Goal: Task Accomplishment & Management: Manage account settings

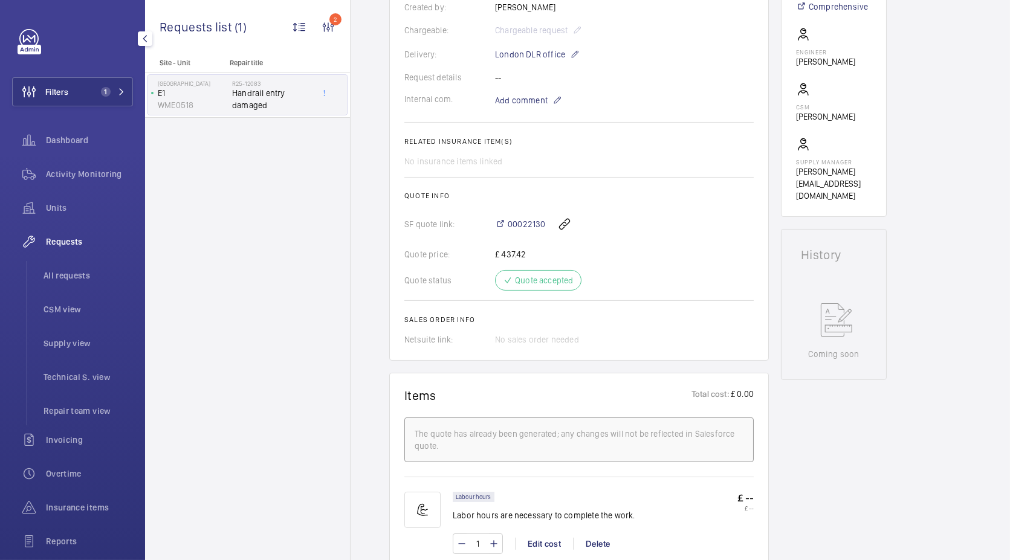
scroll to position [193, 0]
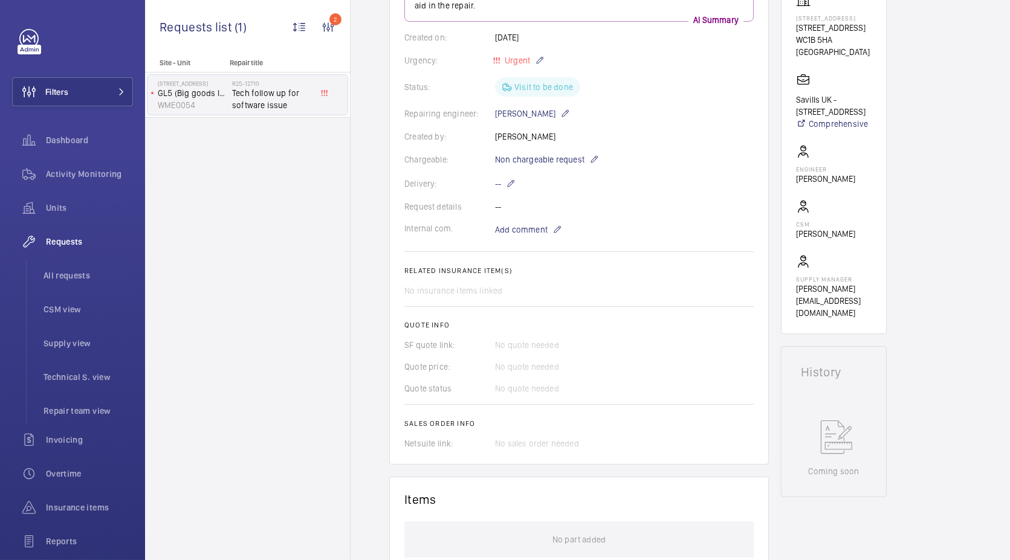
scroll to position [76, 0]
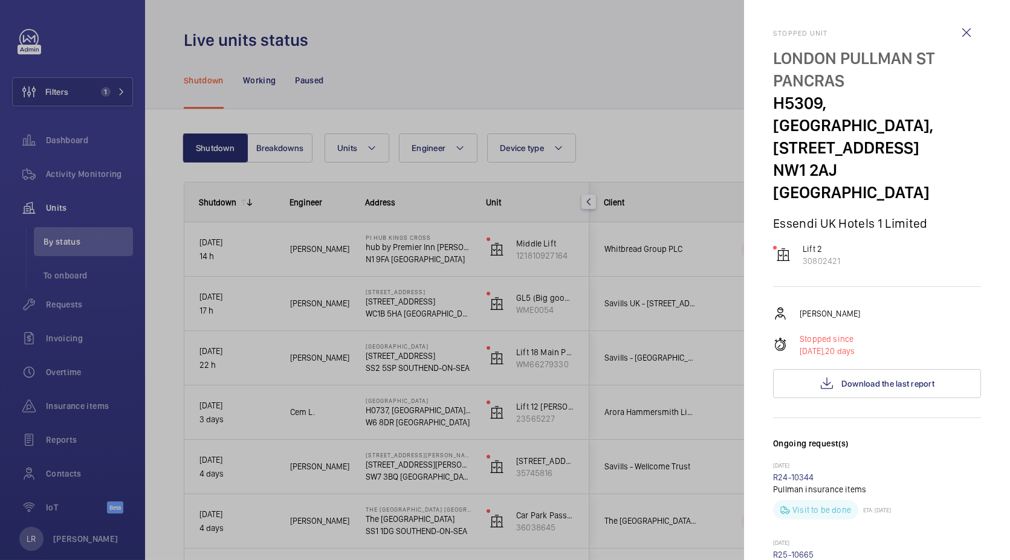
scroll to position [637, 0]
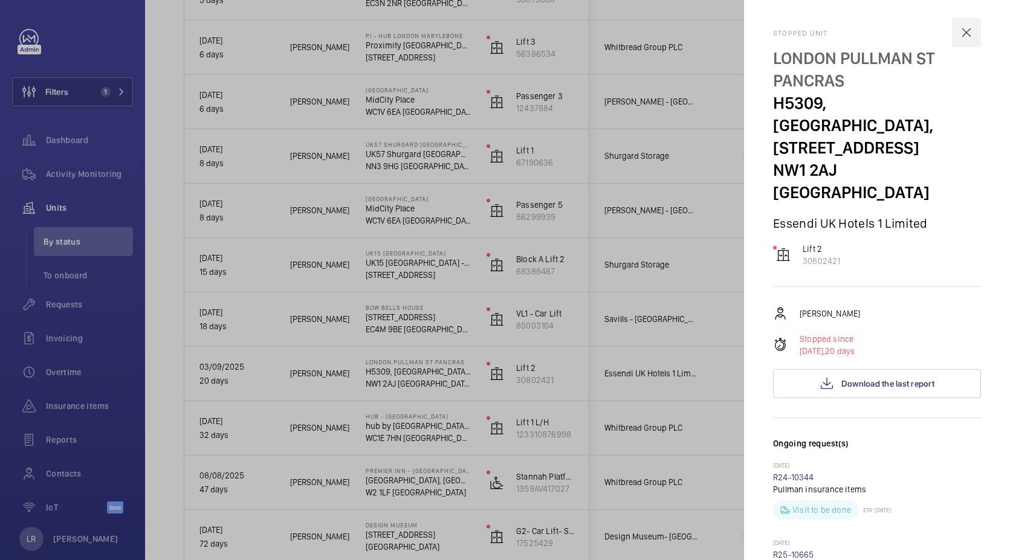
click at [956, 33] on wm-front-icon-button at bounding box center [966, 32] width 29 height 29
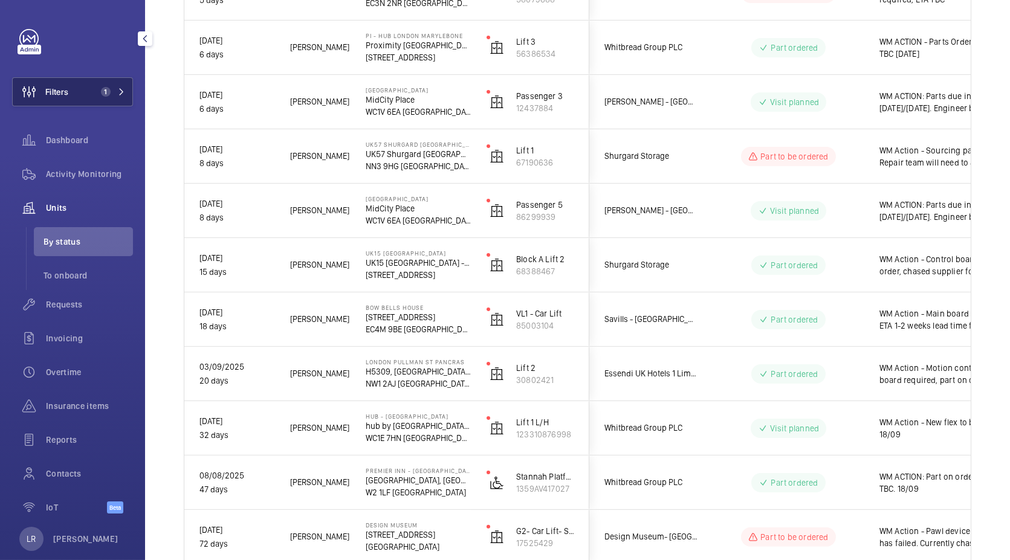
click at [103, 94] on span "1" at bounding box center [106, 92] width 10 height 10
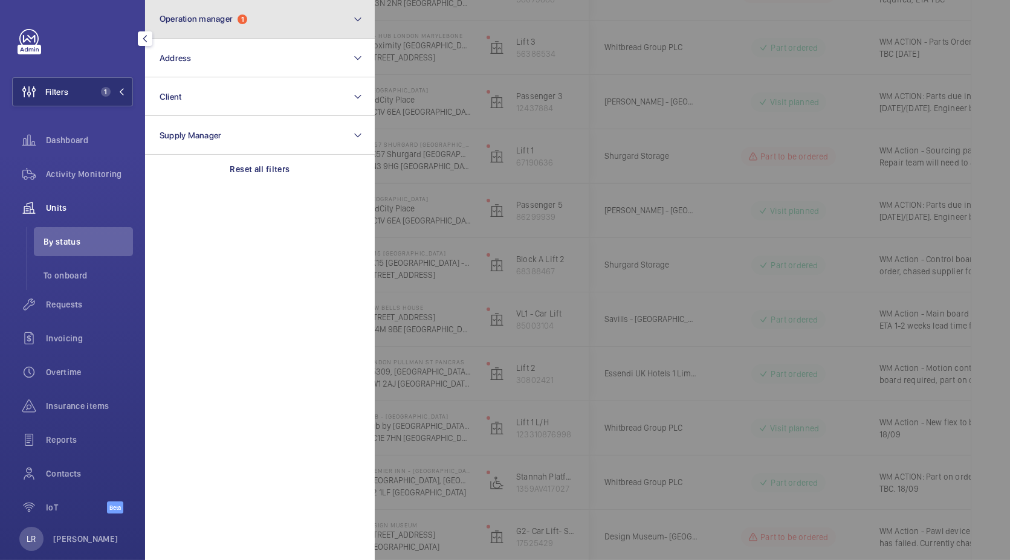
drag, startPoint x: 240, startPoint y: 22, endPoint x: 236, endPoint y: 28, distance: 7.9
click at [239, 23] on span "Operation manager 1" at bounding box center [204, 19] width 88 height 10
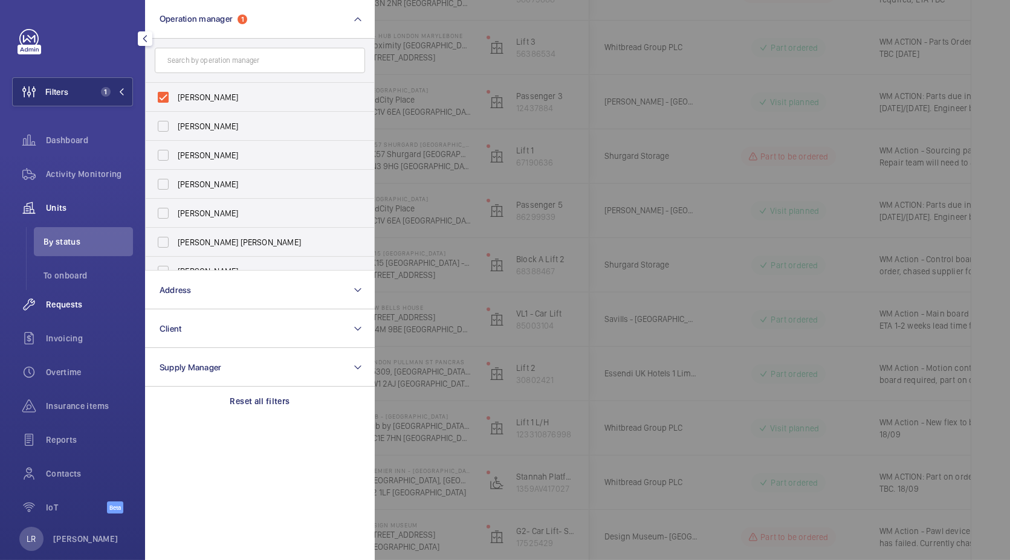
click at [75, 307] on span "Requests" at bounding box center [89, 305] width 87 height 12
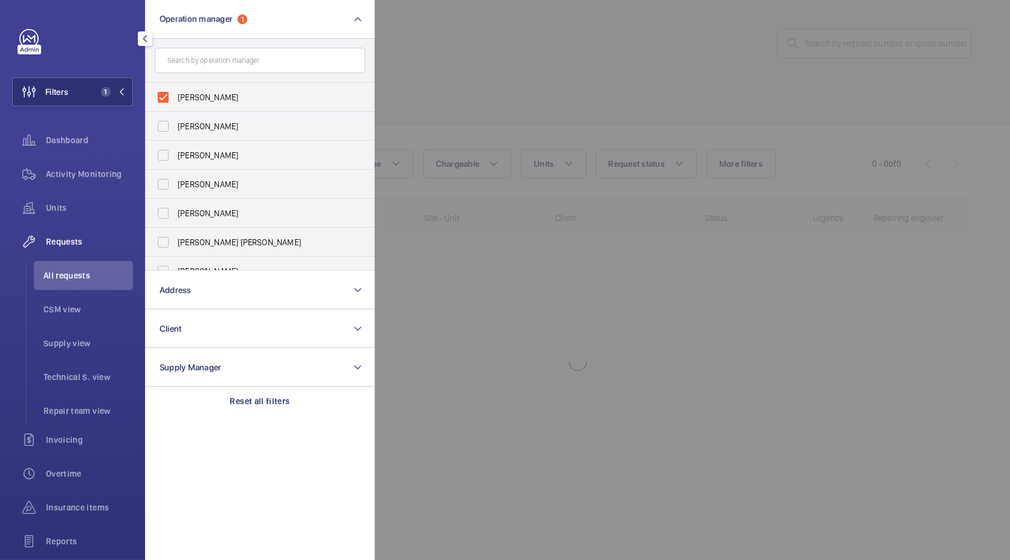
click at [458, 308] on div at bounding box center [880, 280] width 1010 height 560
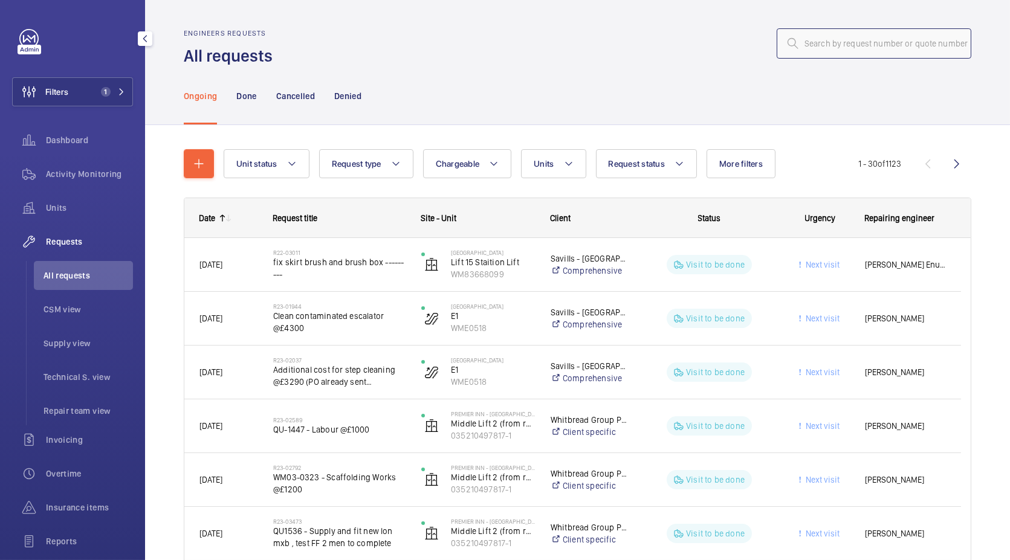
drag, startPoint x: 833, startPoint y: 31, endPoint x: 838, endPoint y: 38, distance: 8.6
click at [834, 33] on input "text" at bounding box center [874, 43] width 195 height 30
paste input "R25-12515"
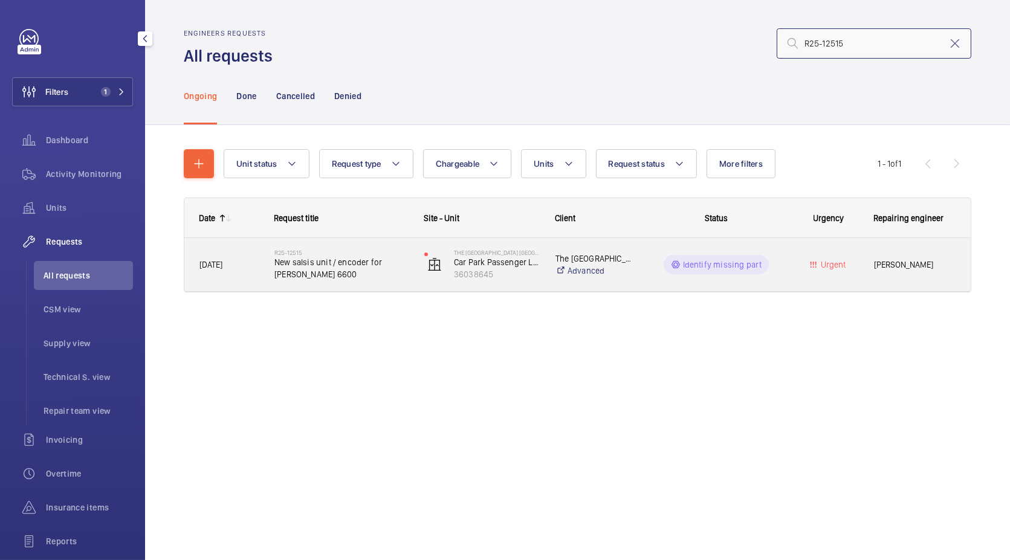
type input "R25-12515"
click at [357, 257] on span "New salsis unit / encoder for Schindler 6600" at bounding box center [341, 268] width 134 height 24
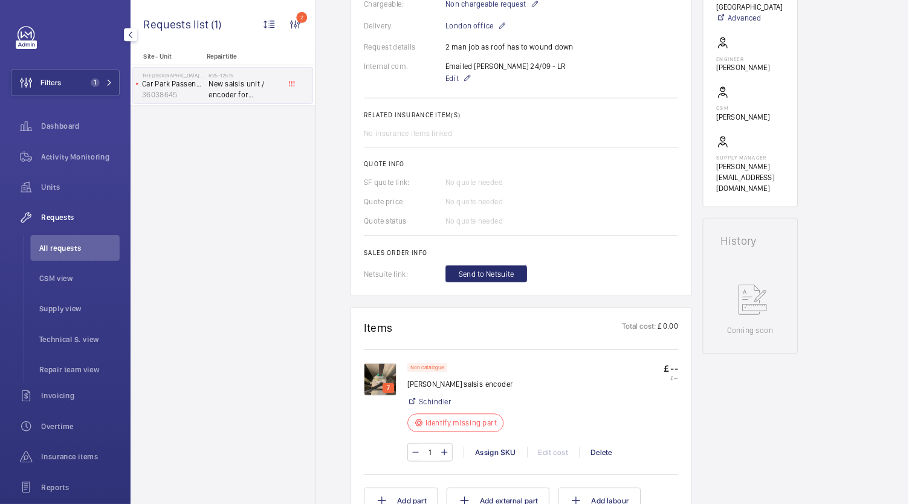
scroll to position [403, 0]
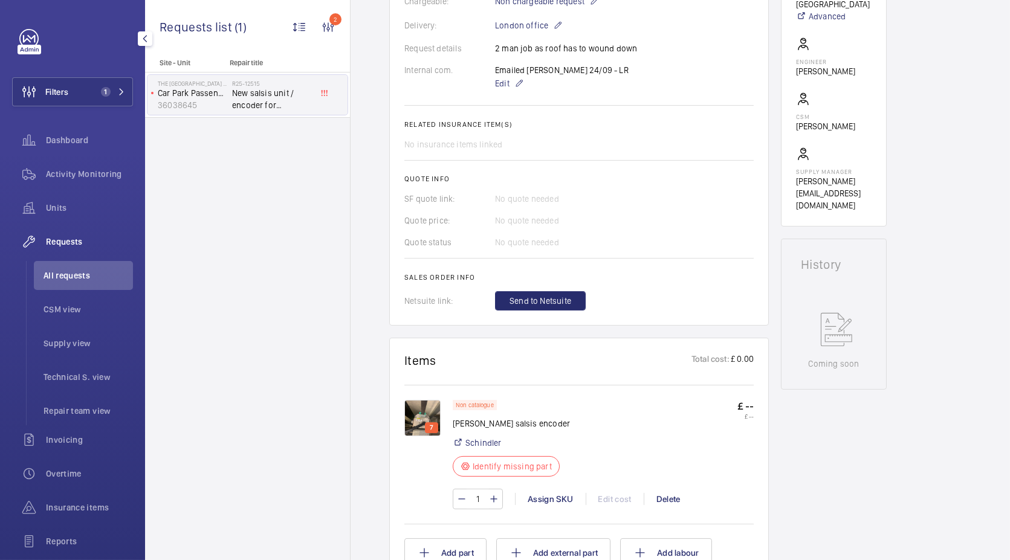
click at [430, 400] on img at bounding box center [422, 418] width 36 height 36
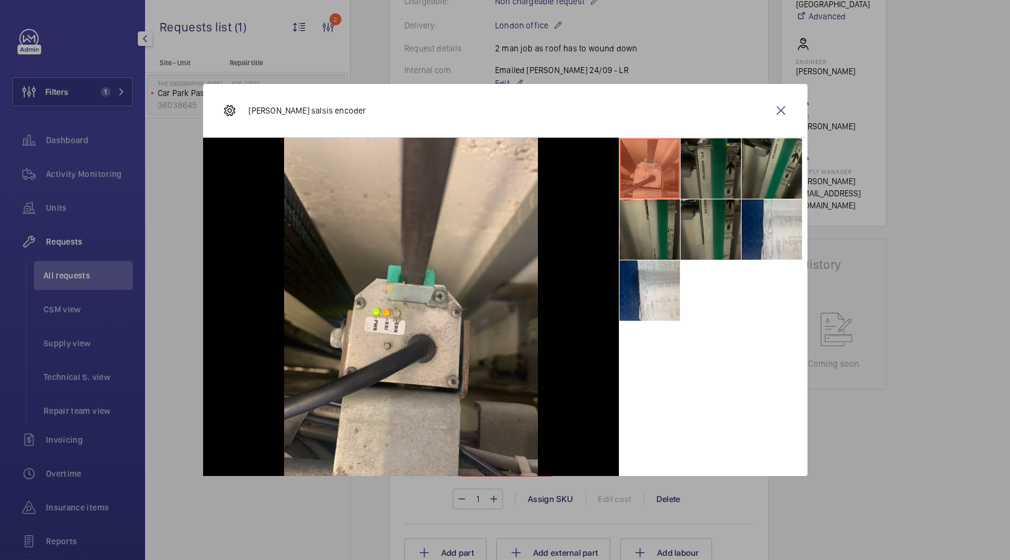
click at [724, 166] on li at bounding box center [711, 168] width 60 height 60
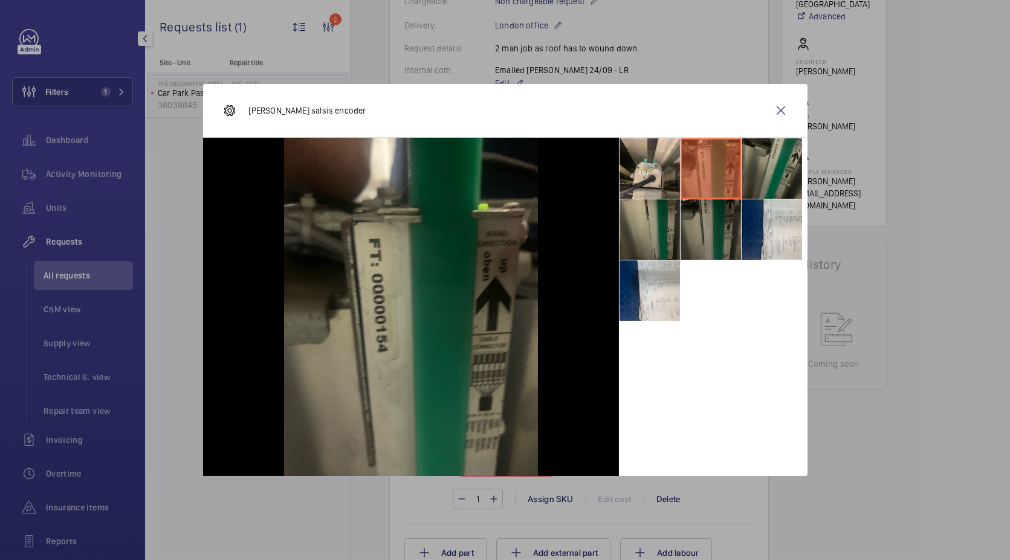
click at [722, 218] on li at bounding box center [711, 229] width 60 height 60
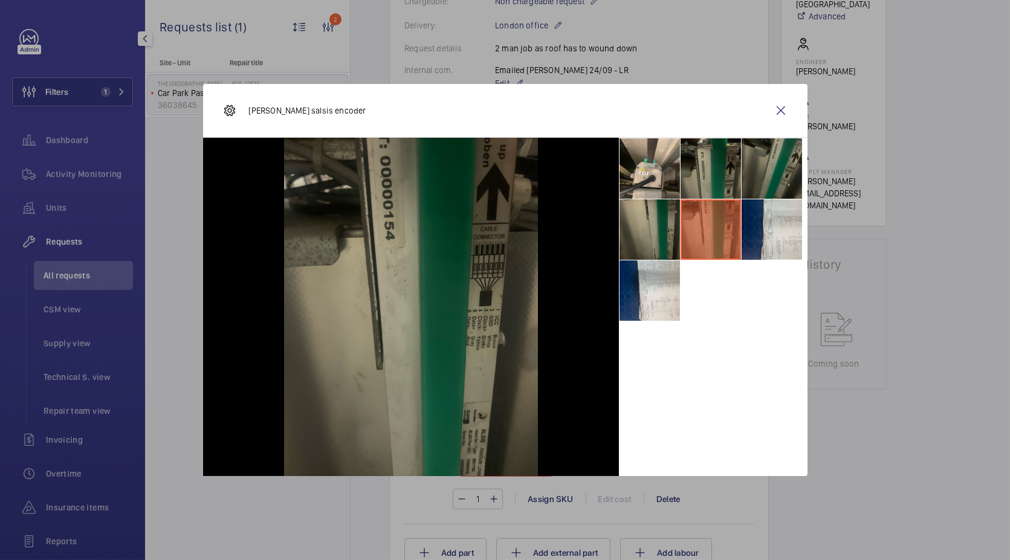
click at [764, 187] on li at bounding box center [772, 168] width 60 height 60
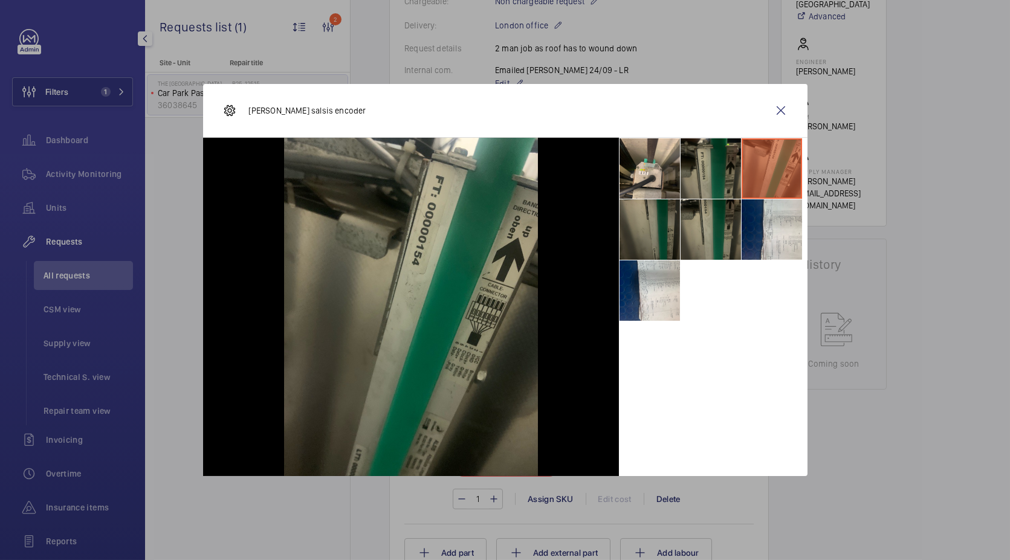
click at [655, 228] on li at bounding box center [650, 229] width 60 height 60
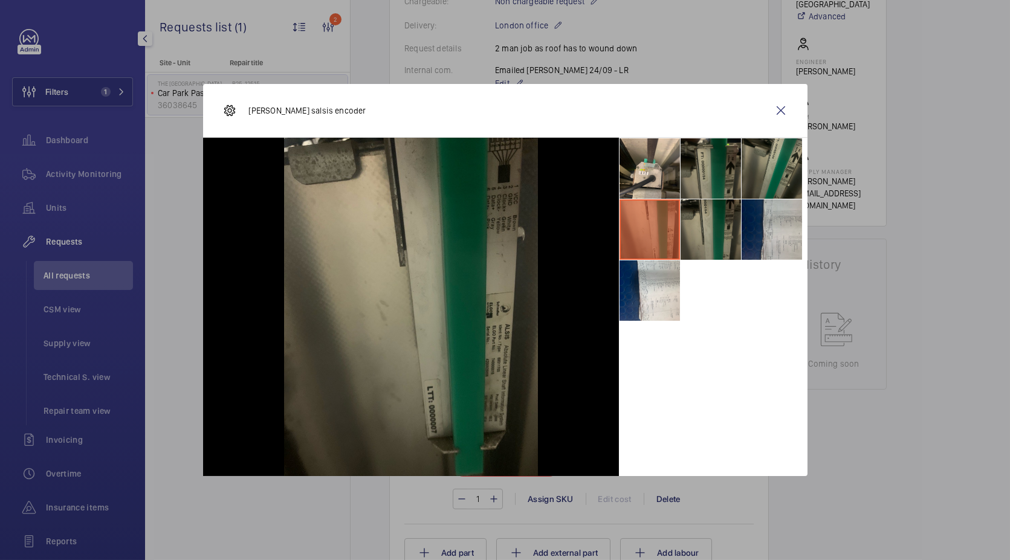
click at [753, 203] on li at bounding box center [772, 229] width 60 height 60
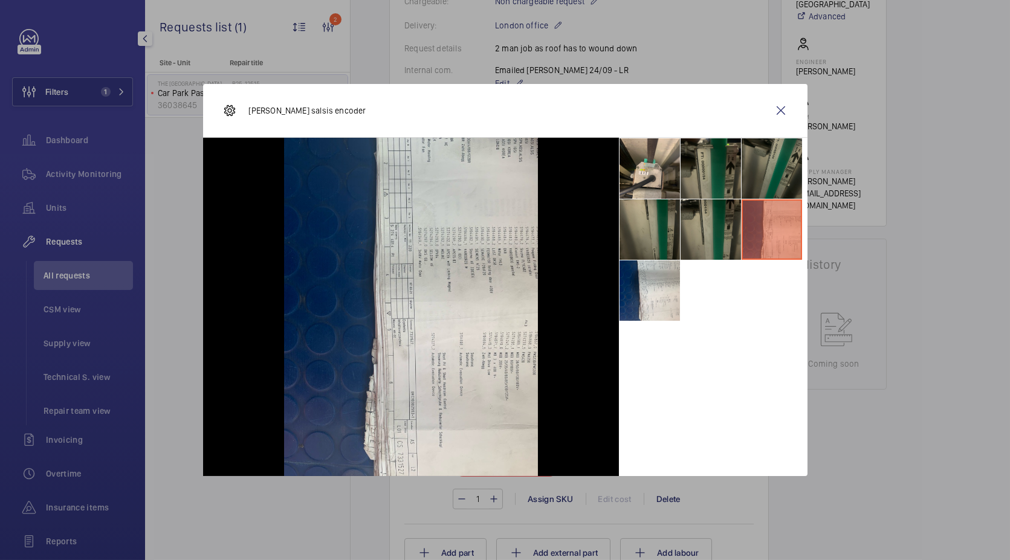
click at [762, 192] on li at bounding box center [772, 168] width 60 height 60
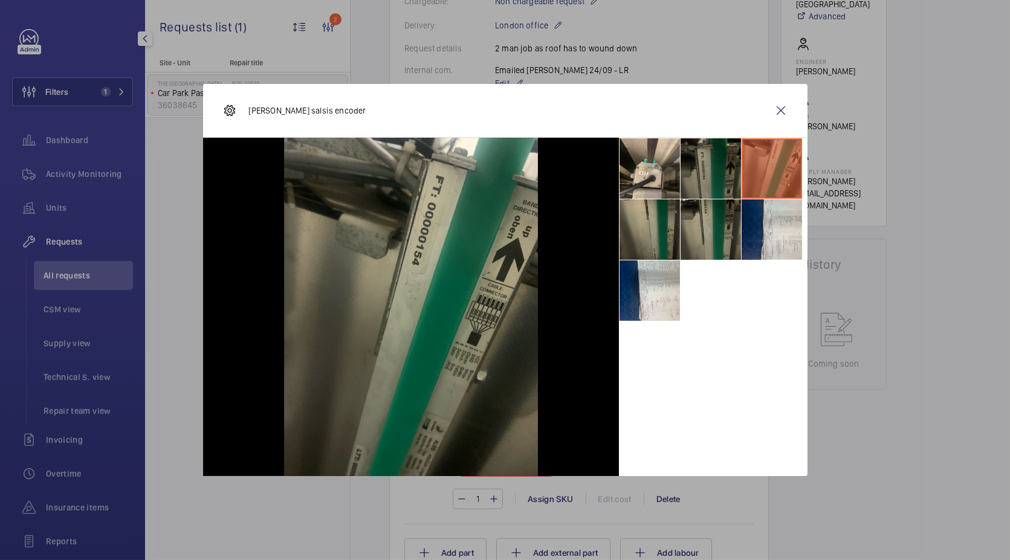
click at [692, 178] on li at bounding box center [711, 168] width 60 height 60
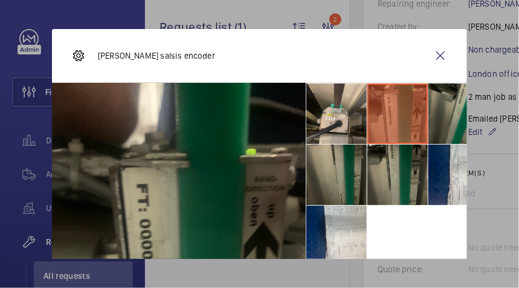
scroll to position [378, 0]
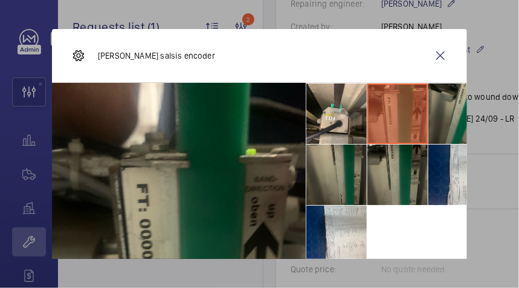
drag, startPoint x: 1004, startPoint y: 2, endPoint x: 389, endPoint y: 216, distance: 650.4
click at [389, 216] on ul at bounding box center [400, 175] width 189 height 184
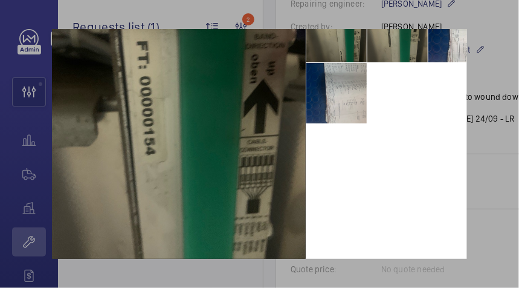
scroll to position [132, 0]
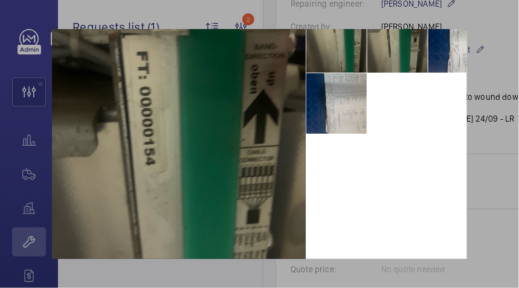
click at [341, 112] on li at bounding box center [337, 103] width 60 height 60
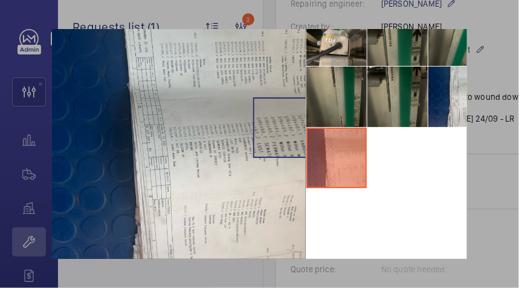
scroll to position [97, 0]
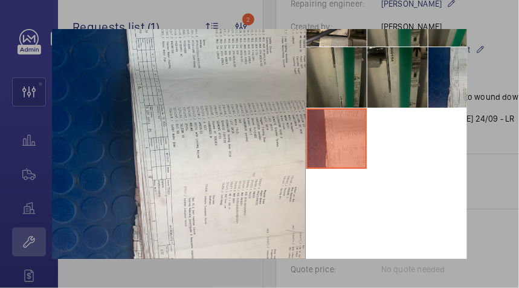
click at [440, 82] on li at bounding box center [459, 77] width 60 height 60
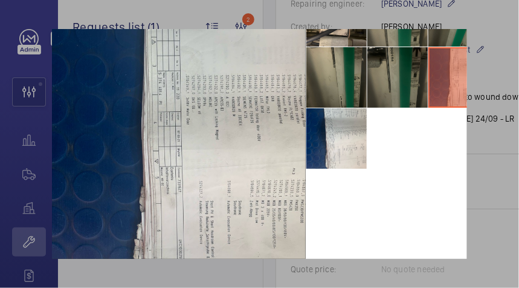
click at [369, 82] on li at bounding box center [398, 77] width 60 height 60
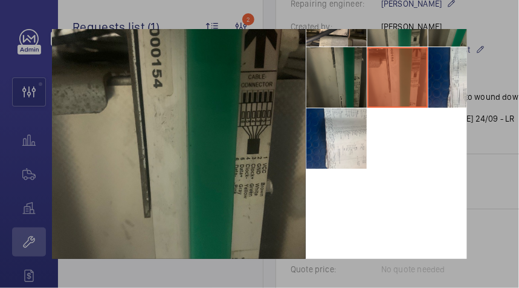
click at [329, 91] on li at bounding box center [337, 77] width 60 height 60
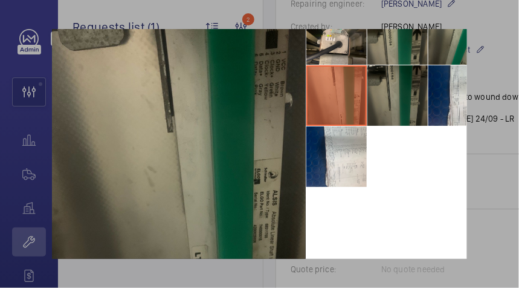
scroll to position [63, 0]
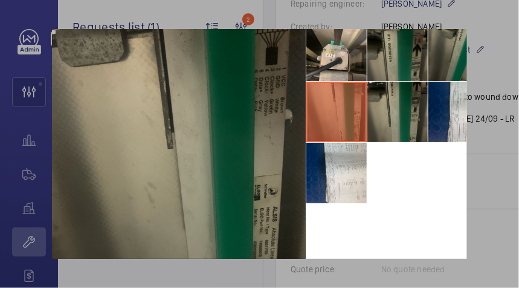
click at [434, 58] on li at bounding box center [459, 51] width 60 height 60
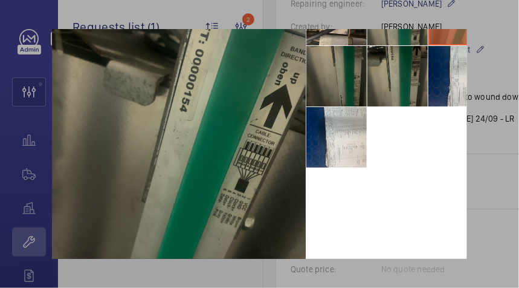
scroll to position [97, 0]
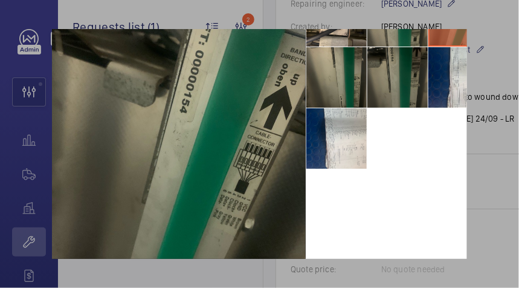
click at [388, 96] on li at bounding box center [398, 77] width 60 height 60
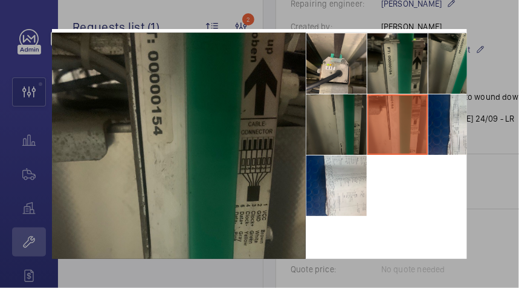
scroll to position [28, 0]
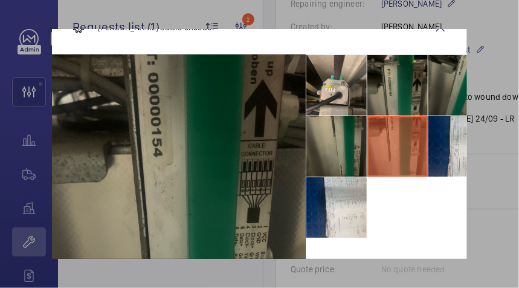
drag, startPoint x: 447, startPoint y: 106, endPoint x: 403, endPoint y: 126, distance: 48.7
click at [447, 106] on li at bounding box center [459, 85] width 60 height 60
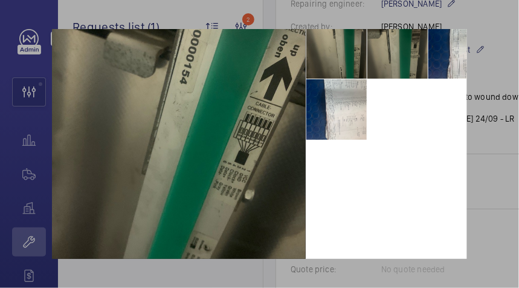
scroll to position [97, 0]
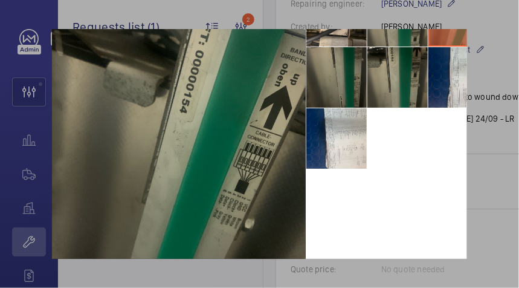
click at [352, 87] on li at bounding box center [337, 77] width 60 height 60
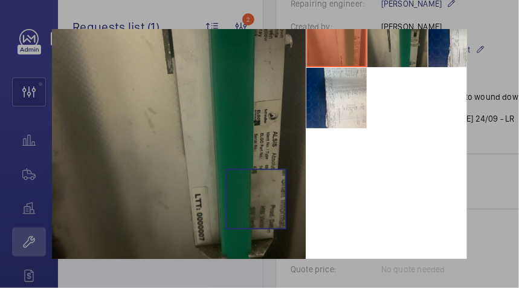
scroll to position [167, 0]
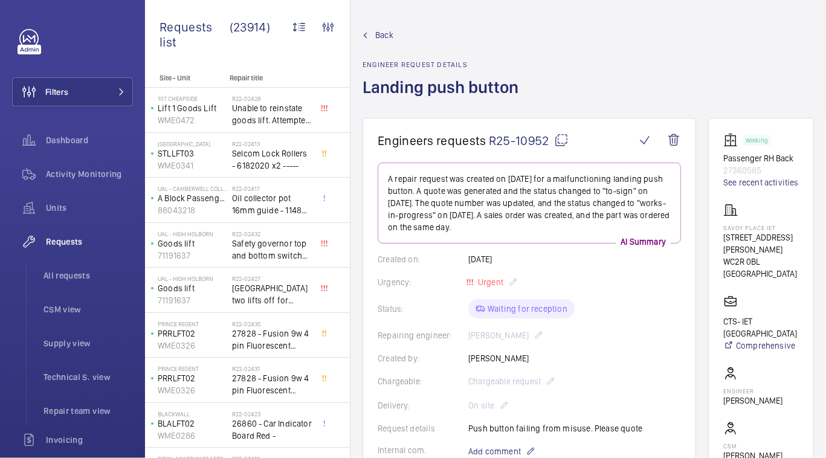
drag, startPoint x: 509, startPoint y: 0, endPoint x: 499, endPoint y: 155, distance: 155.7
click at [499, 155] on wm-front-card-header "Engineers requests R25-10952" at bounding box center [529, 148] width 303 height 30
click at [519, 134] on mat-icon at bounding box center [561, 140] width 15 height 15
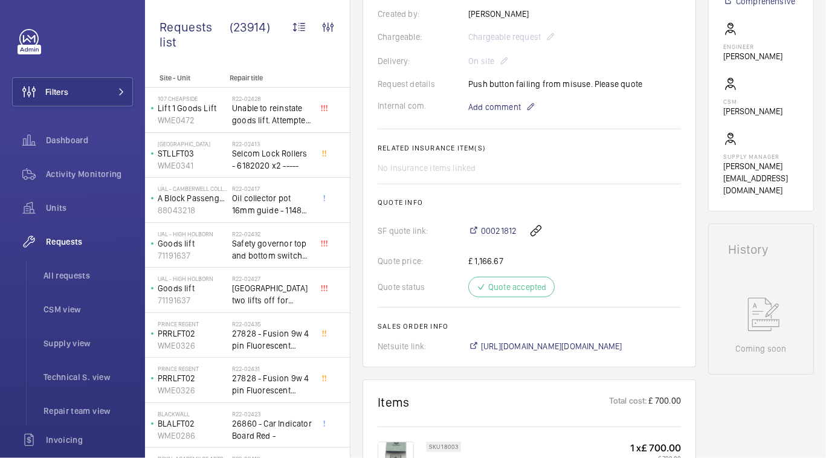
scroll to position [329, 0]
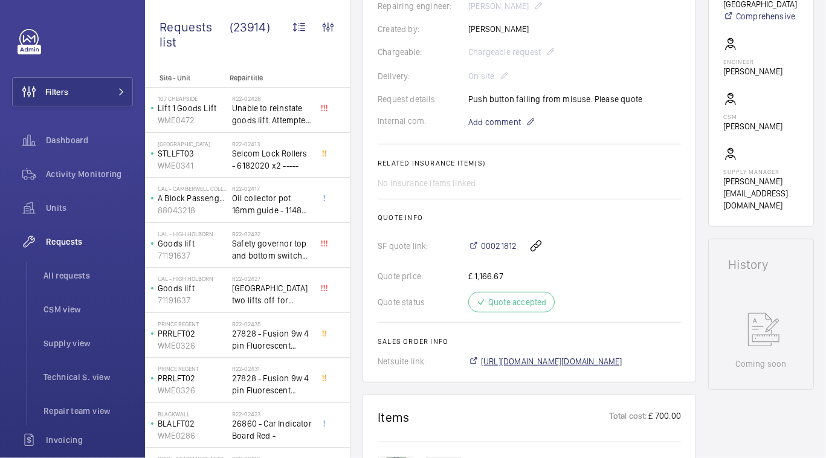
click at [491, 287] on span "[URL][DOMAIN_NAME][DOMAIN_NAME]" at bounding box center [551, 361] width 141 height 12
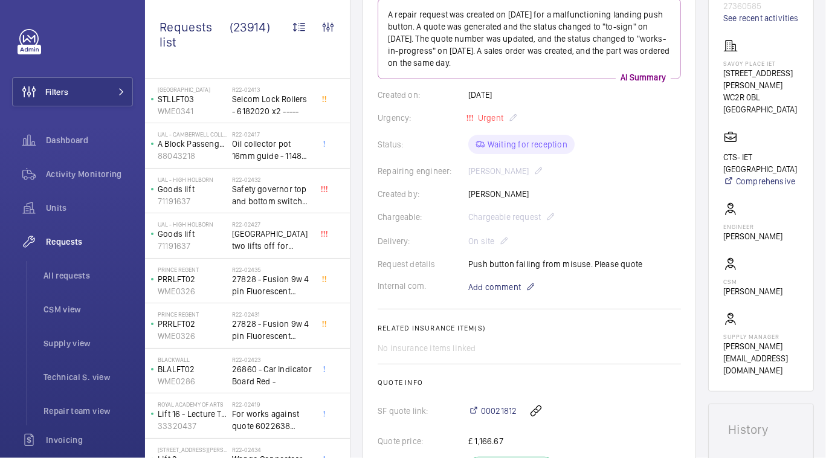
scroll to position [219, 0]
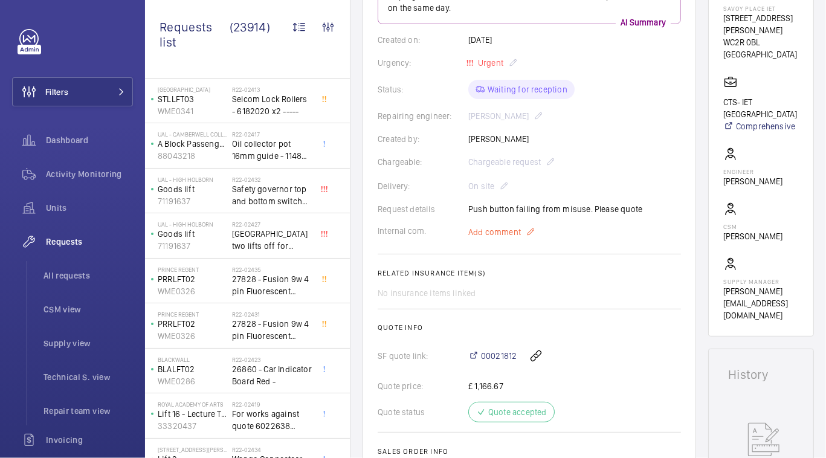
click at [519, 225] on mat-icon at bounding box center [531, 232] width 10 height 15
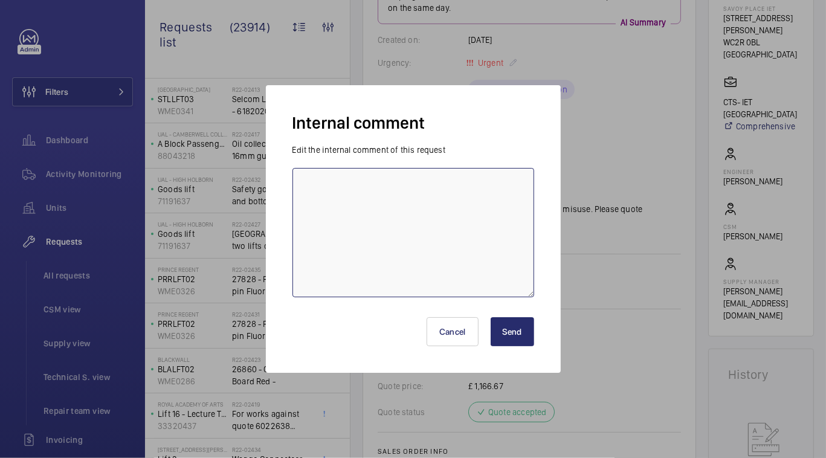
click at [512, 223] on textarea at bounding box center [414, 232] width 242 height 129
type textarea "D"
click at [488, 190] on textarea "ordered but supplier needs additional info" at bounding box center [414, 232] width 242 height 129
type textarea "ordered but supplier needs additional info -LR"
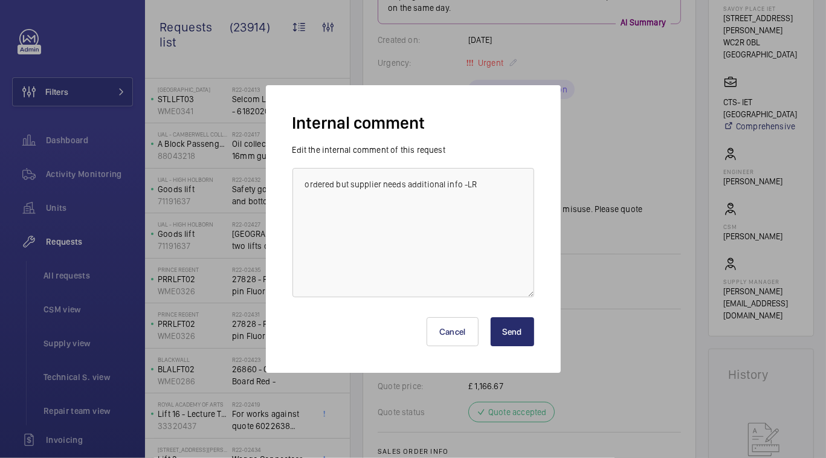
click at [516, 287] on button "Send" at bounding box center [513, 331] width 44 height 29
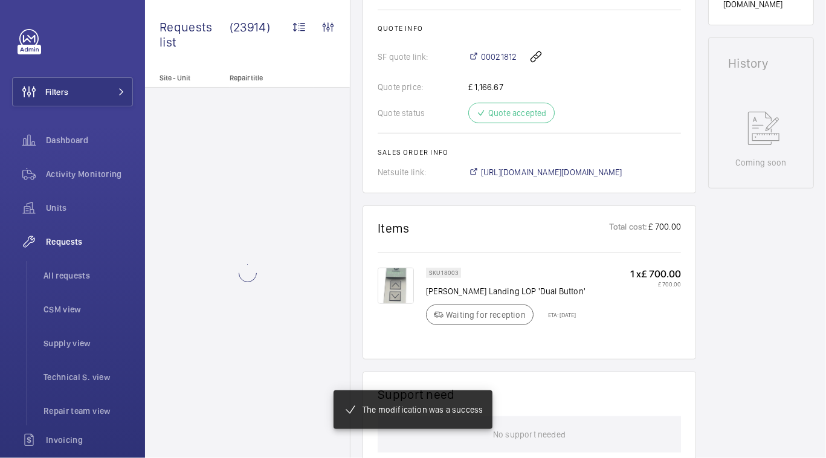
scroll to position [543, 0]
click at [394, 268] on img at bounding box center [396, 286] width 36 height 36
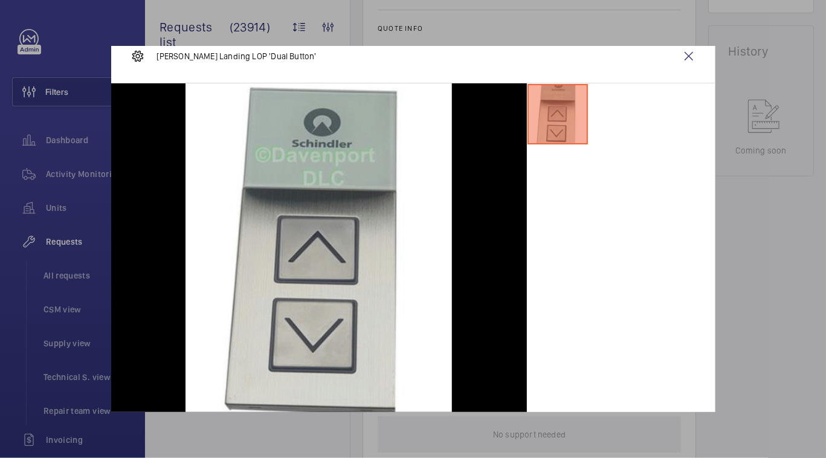
scroll to position [25, 0]
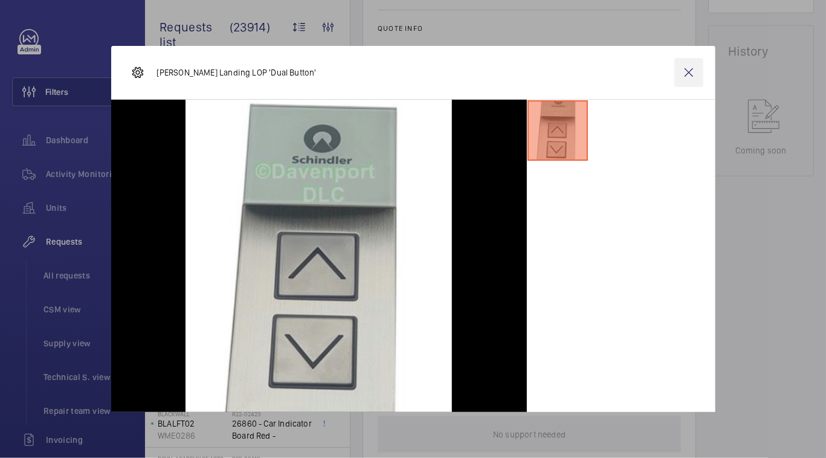
click at [519, 80] on wm-front-icon-button at bounding box center [689, 72] width 29 height 29
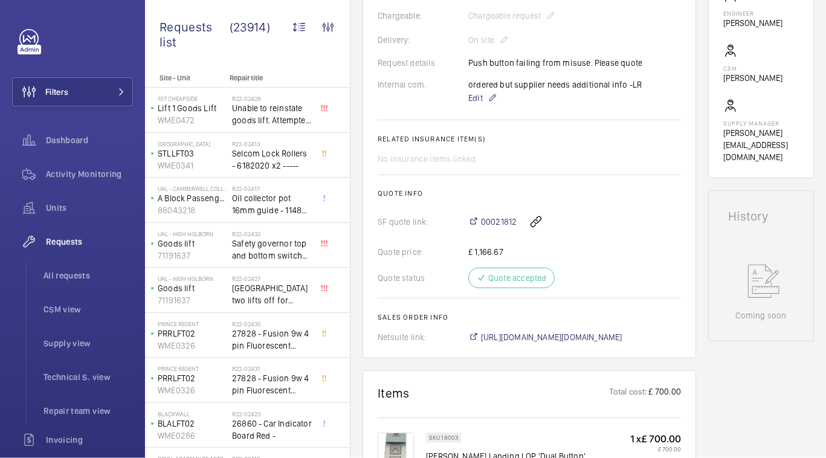
scroll to position [323, 0]
